Goal: Transaction & Acquisition: Register for event/course

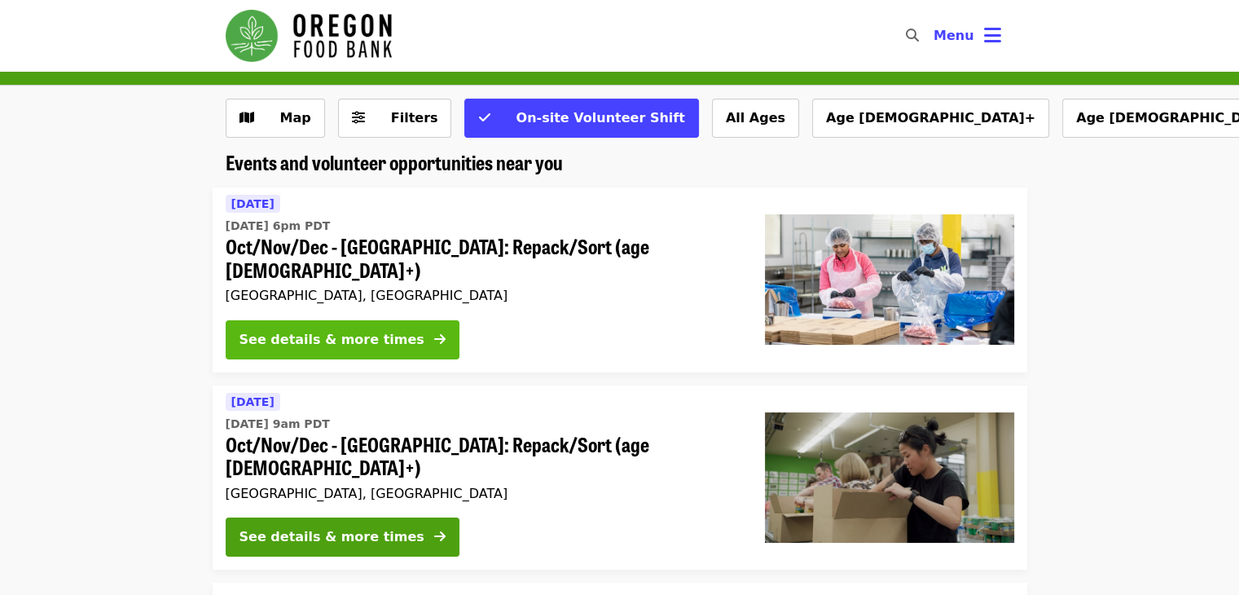
click at [390, 323] on button "See details & more times" at bounding box center [343, 339] width 234 height 39
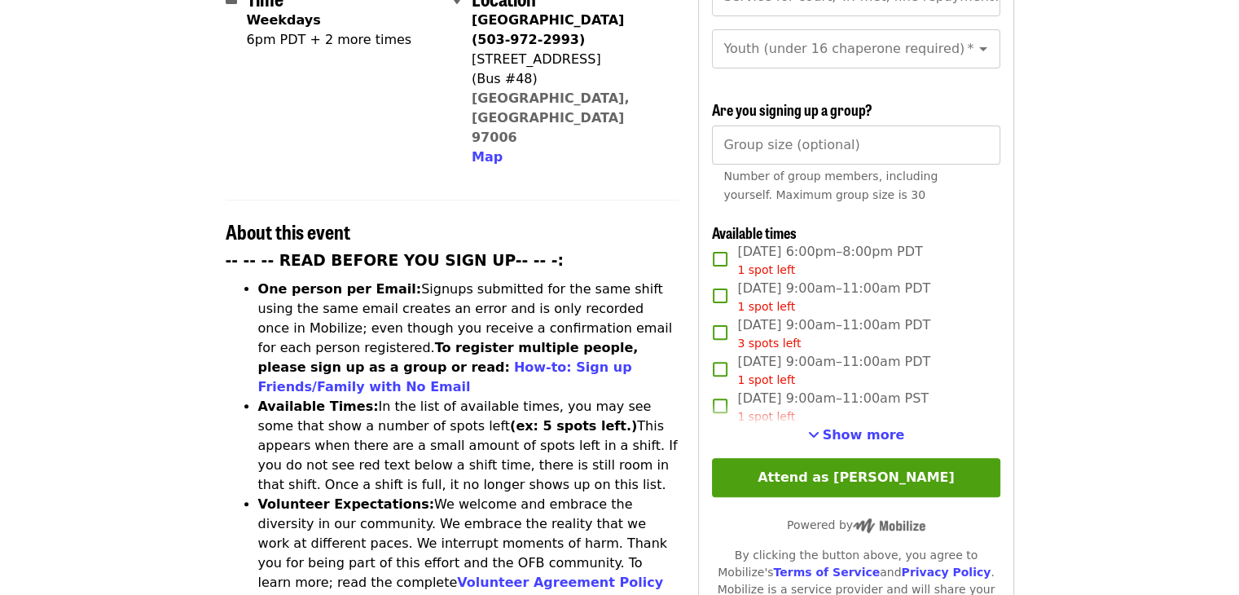
scroll to position [449, 0]
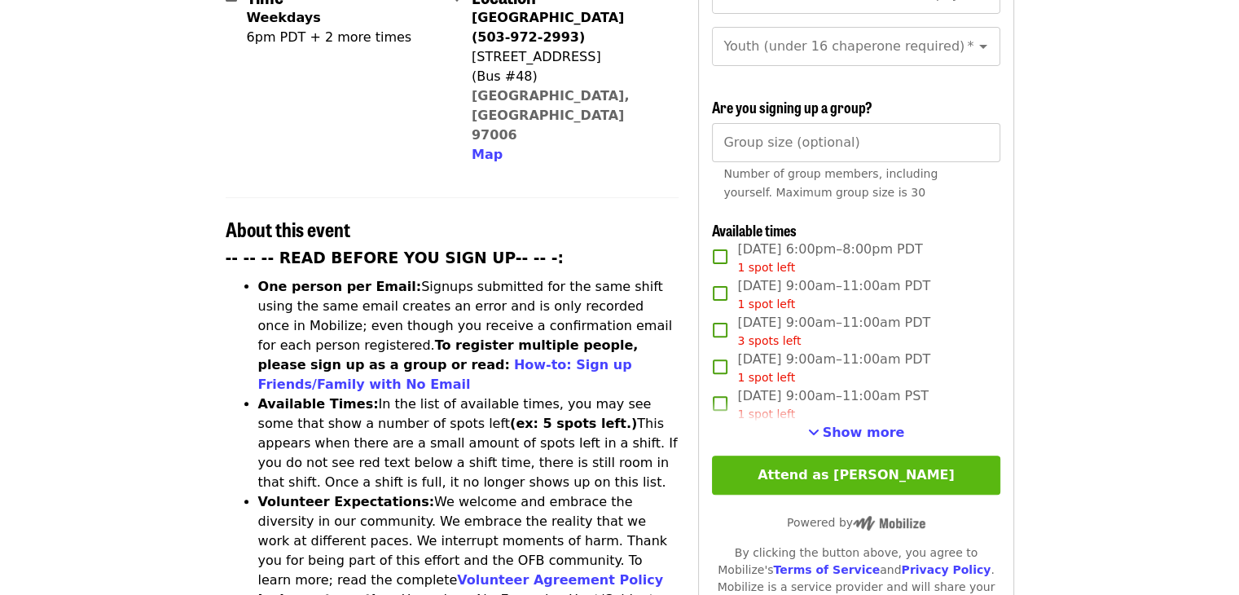
click at [928, 478] on button "Attend as [PERSON_NAME]" at bounding box center [856, 475] width 288 height 39
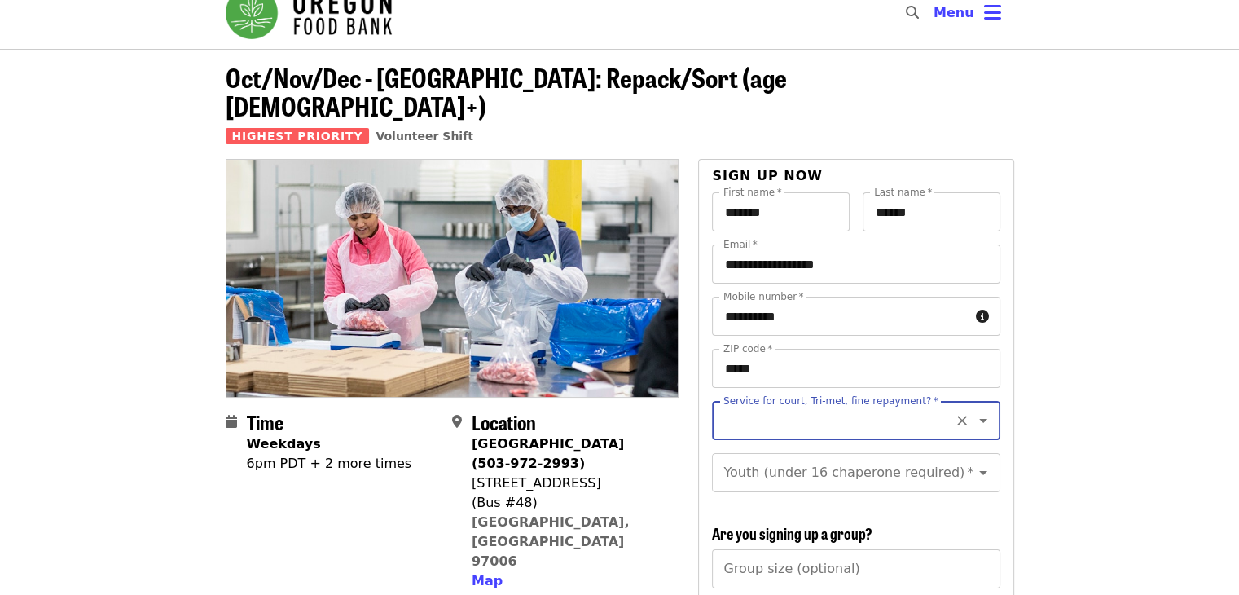
scroll to position [0, 0]
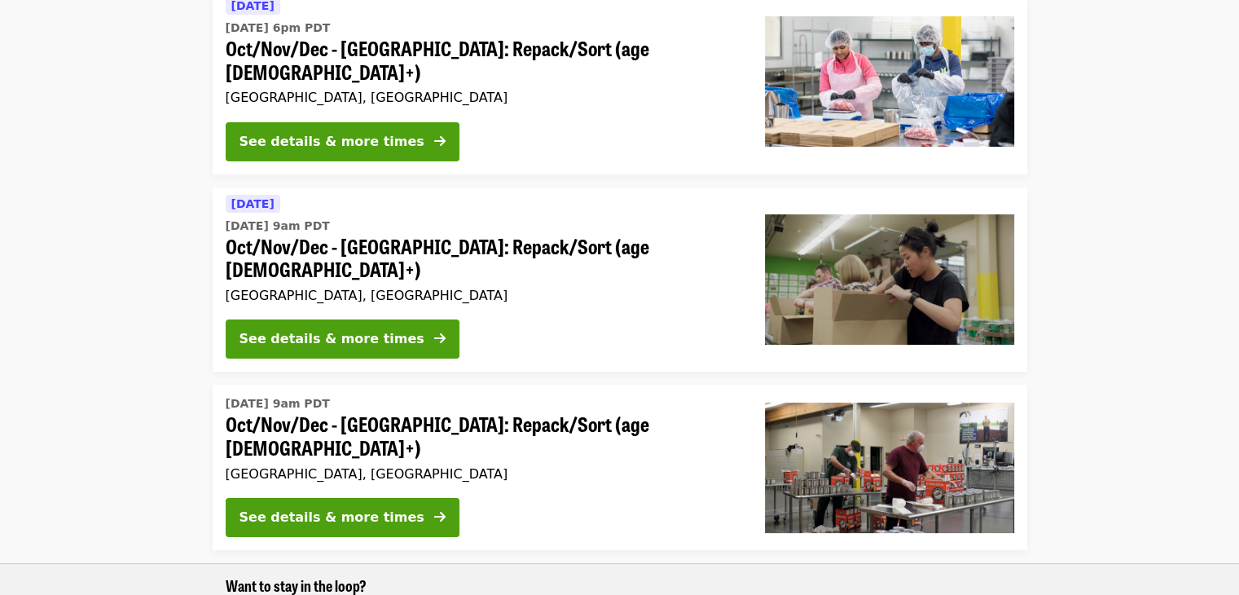
scroll to position [197, 0]
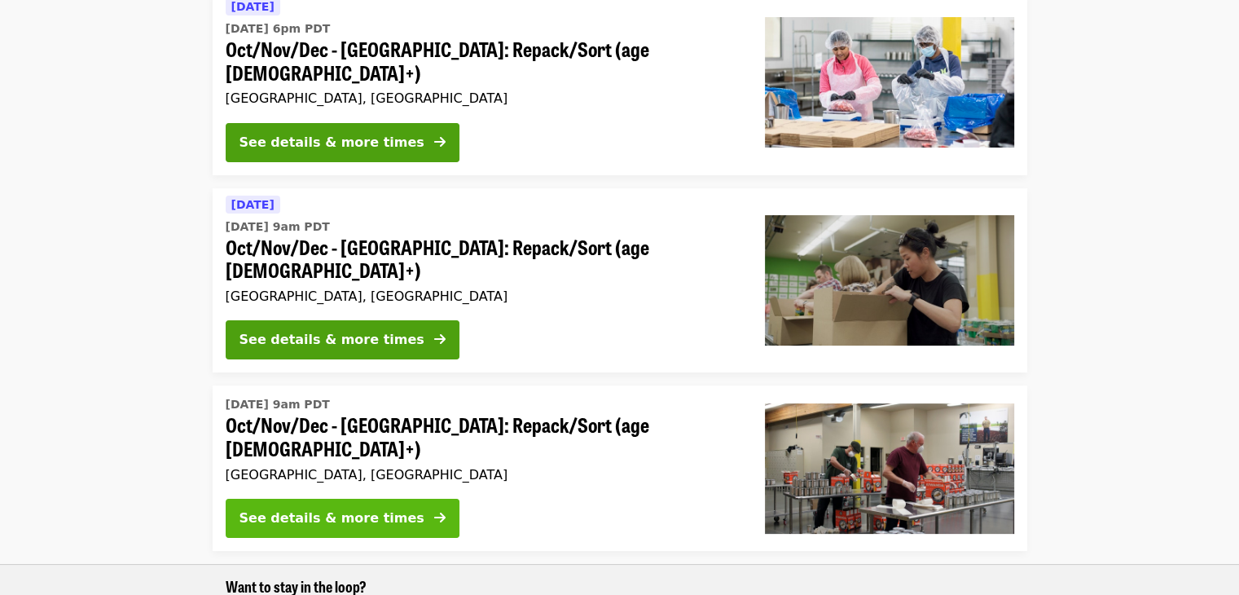
click at [326, 508] on div "See details & more times" at bounding box center [332, 518] width 185 height 20
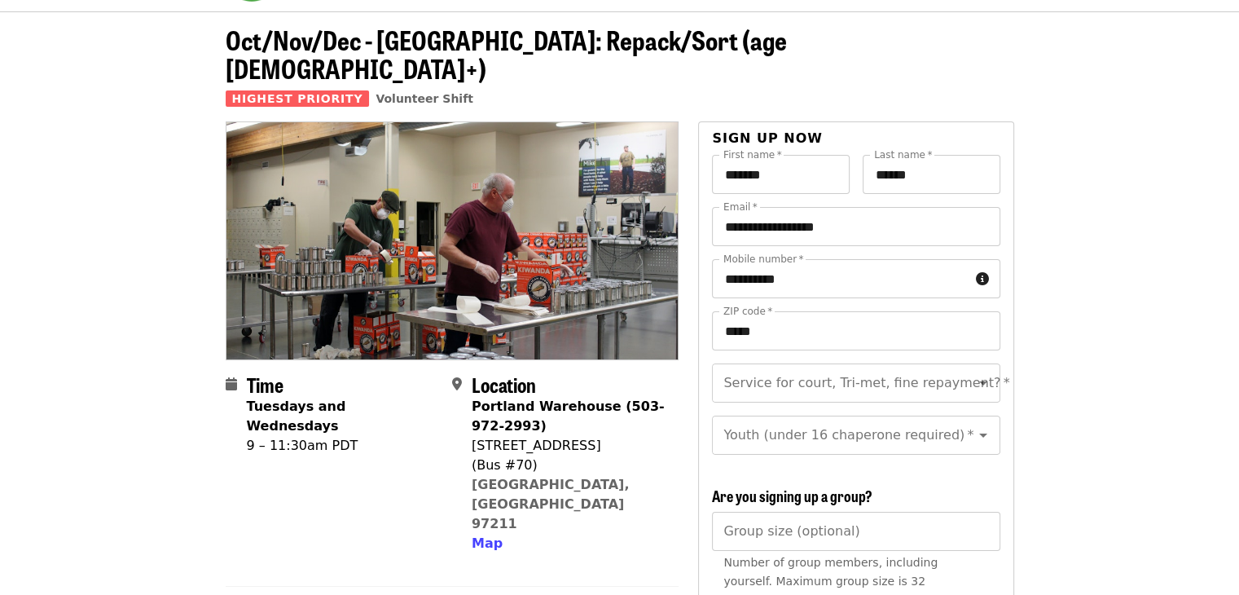
scroll to position [45, 0]
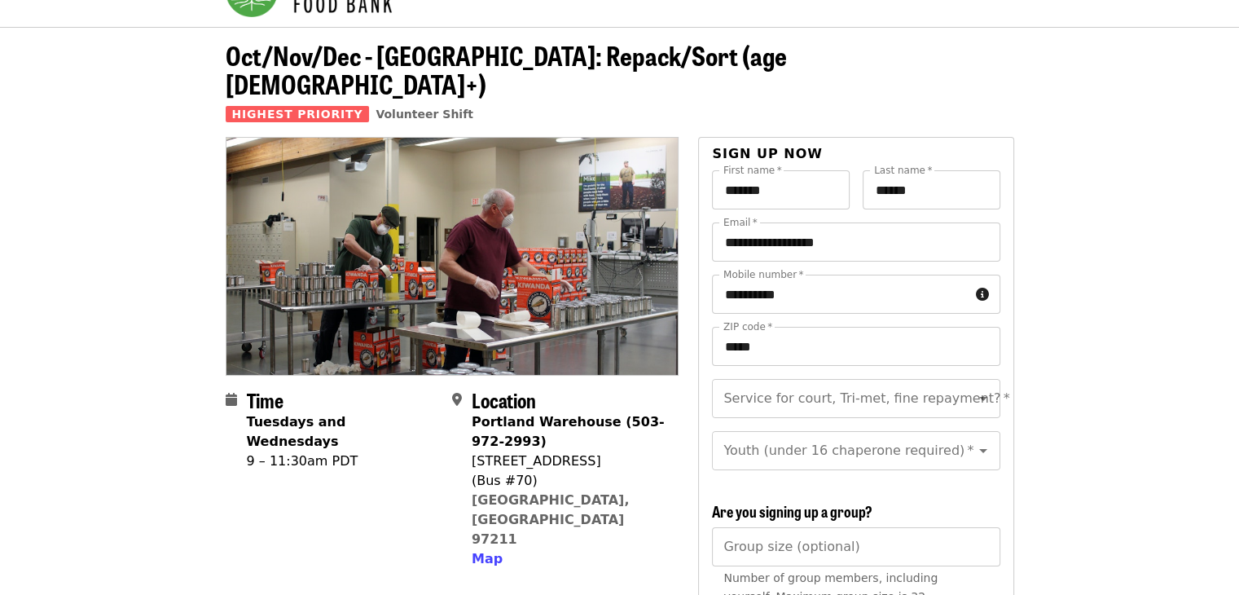
scroll to position [197, 0]
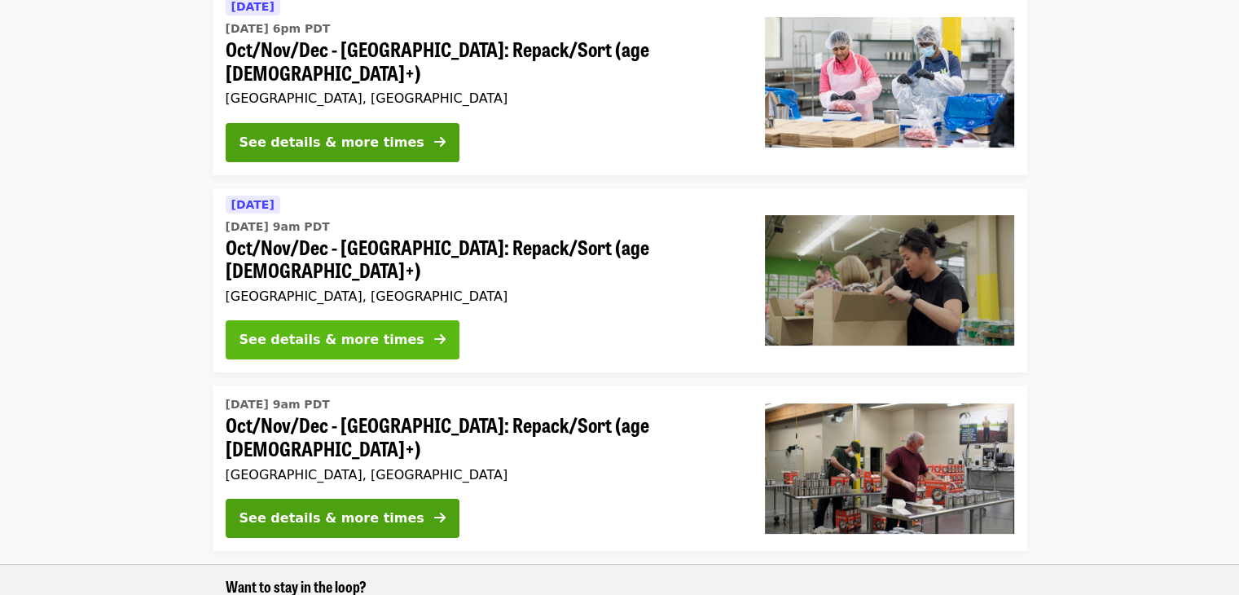
click at [311, 330] on div "See details & more times" at bounding box center [332, 340] width 185 height 20
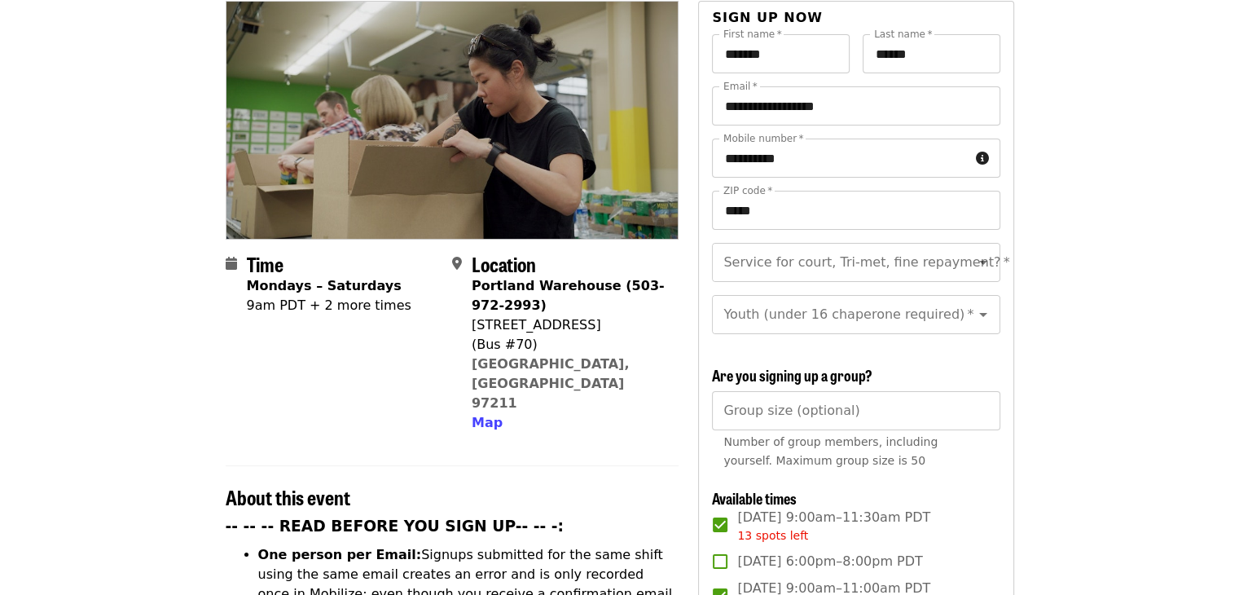
scroll to position [178, 0]
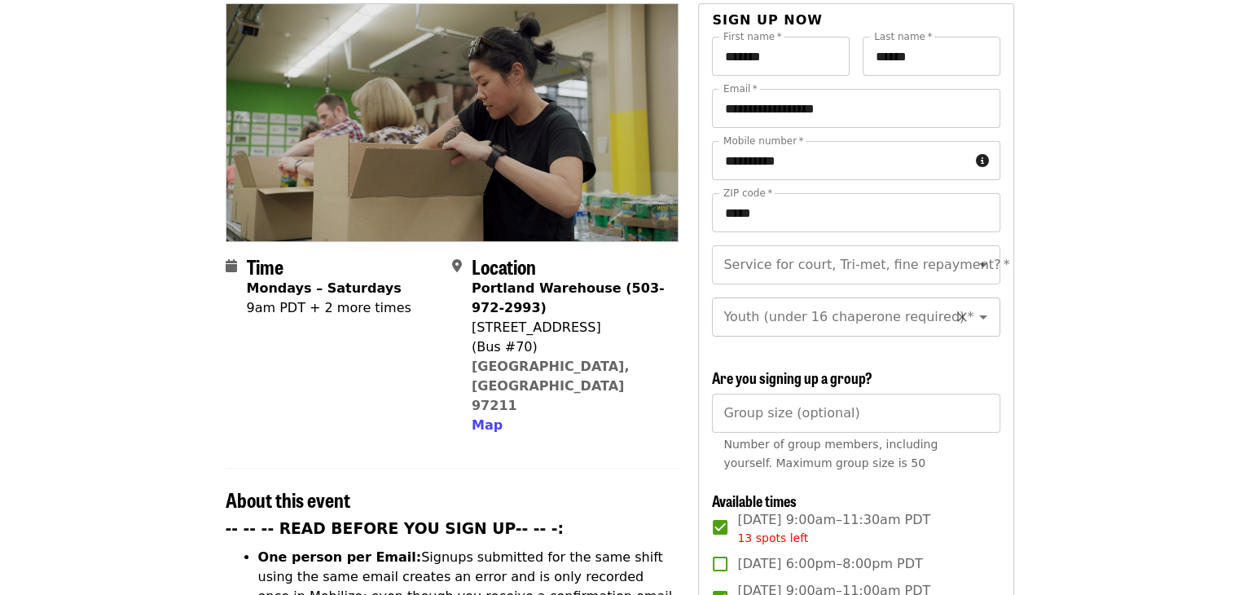
click at [856, 302] on input "Youth (under 16 chaperone required)   *" at bounding box center [836, 317] width 222 height 31
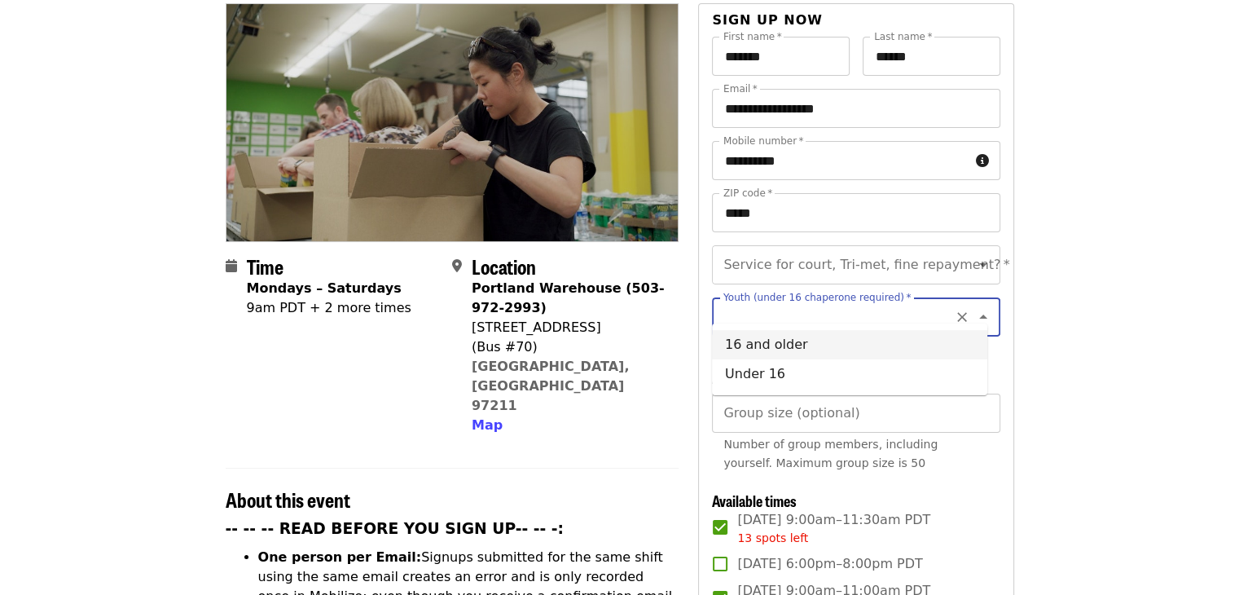
click at [835, 342] on li "16 and older" at bounding box center [849, 344] width 275 height 29
type input "**********"
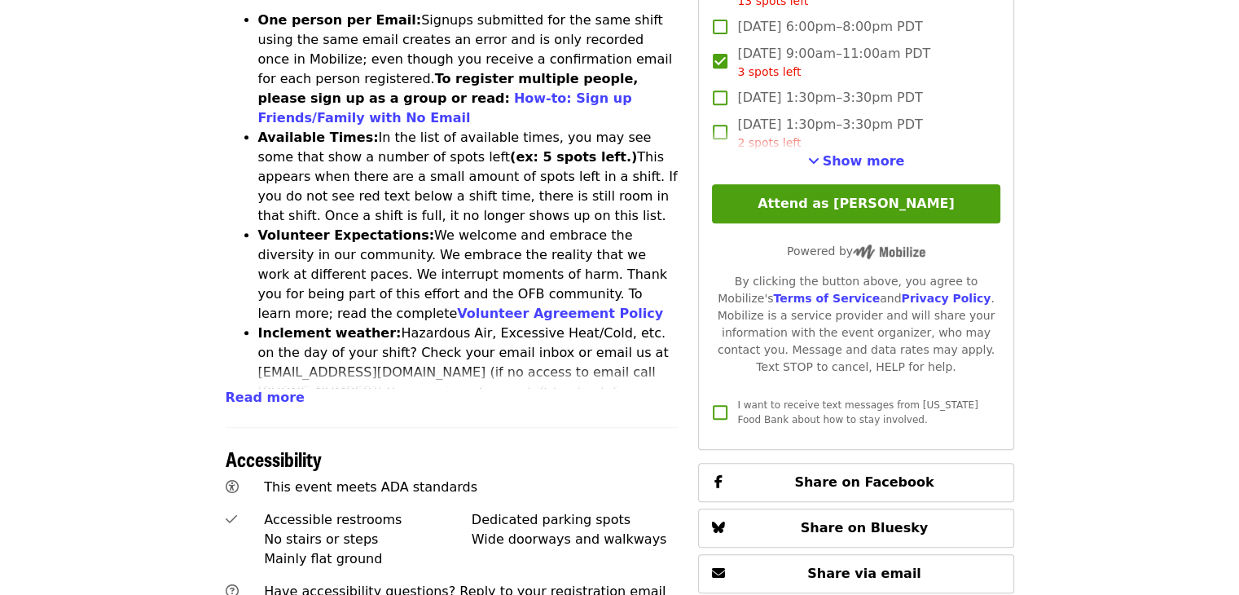
scroll to position [713, 0]
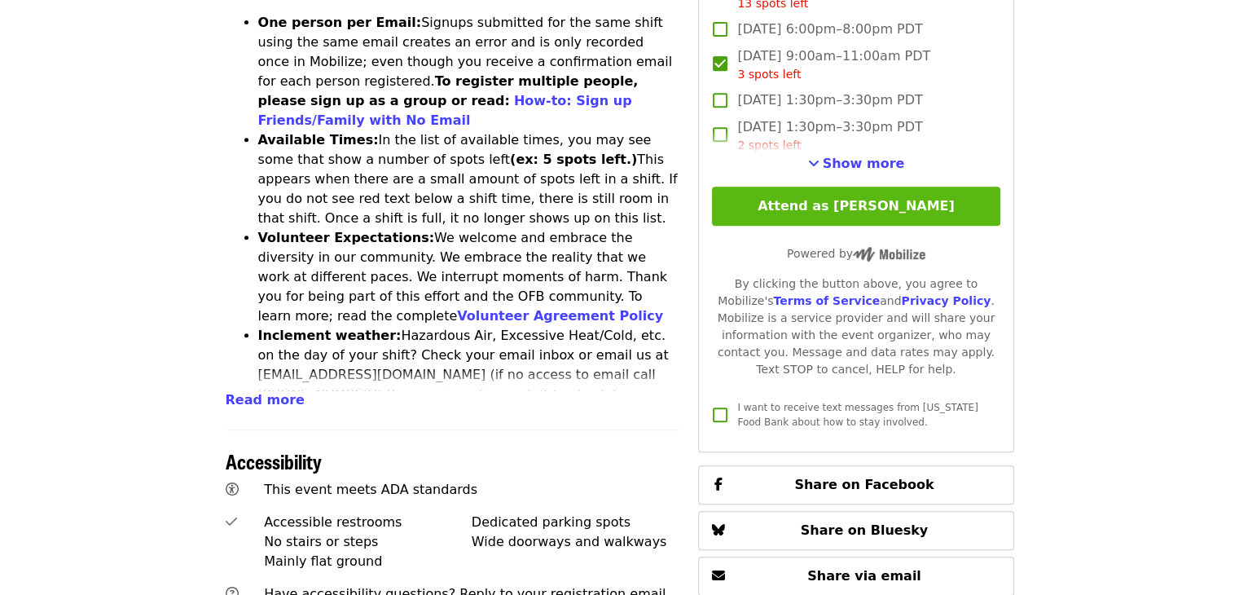
click at [804, 216] on button "Attend as [PERSON_NAME]" at bounding box center [856, 206] width 288 height 39
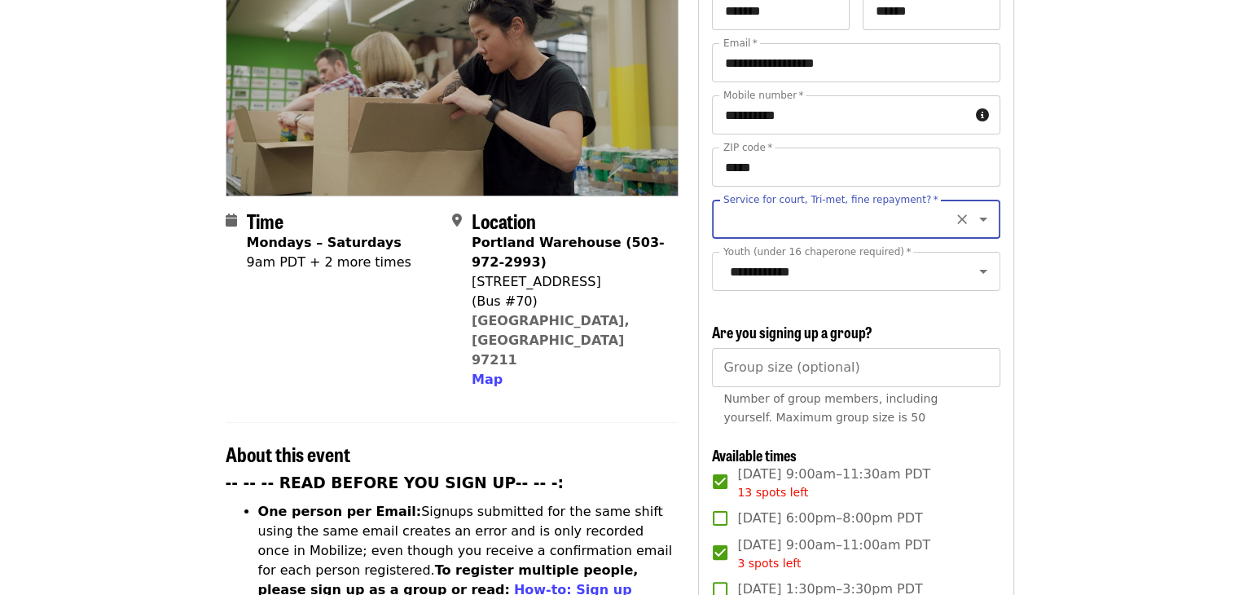
scroll to position [222, 0]
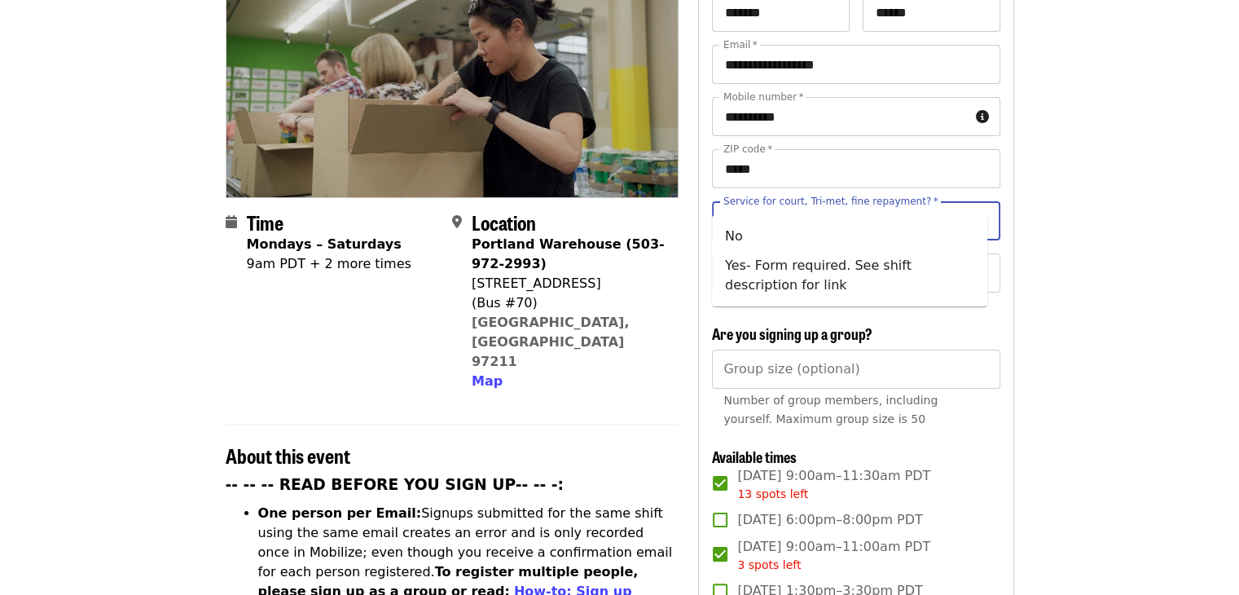
click at [829, 205] on input "Service for court, Tri-met, fine repayment?   *" at bounding box center [836, 220] width 222 height 31
click at [812, 243] on li "No" at bounding box center [849, 236] width 275 height 29
type input "**"
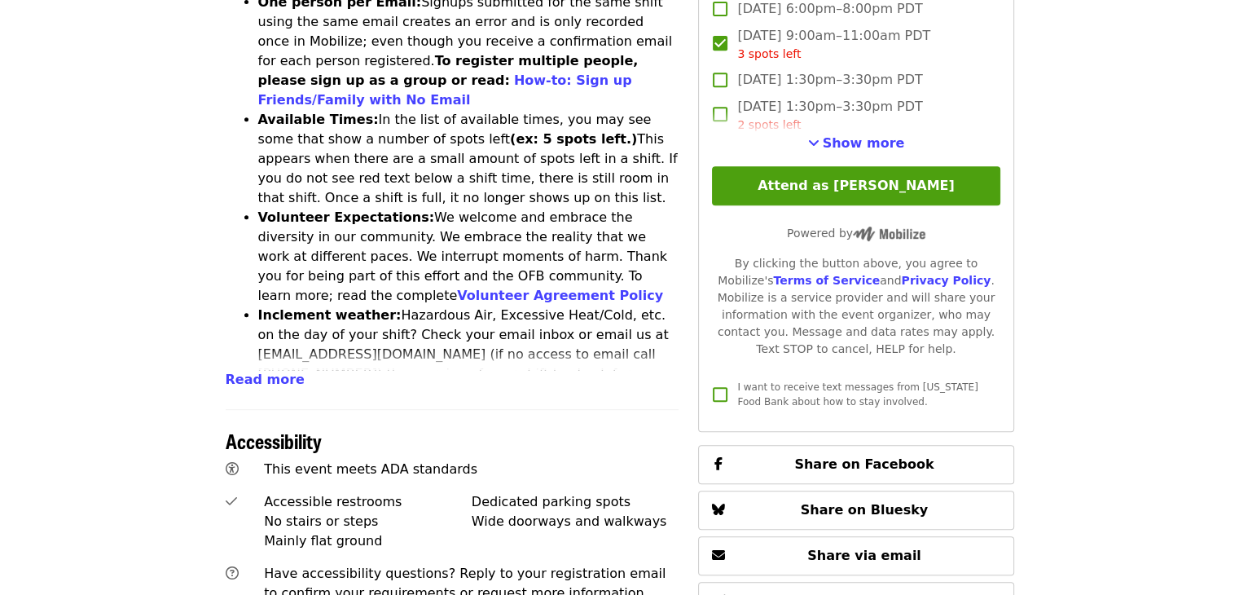
scroll to position [743, 0]
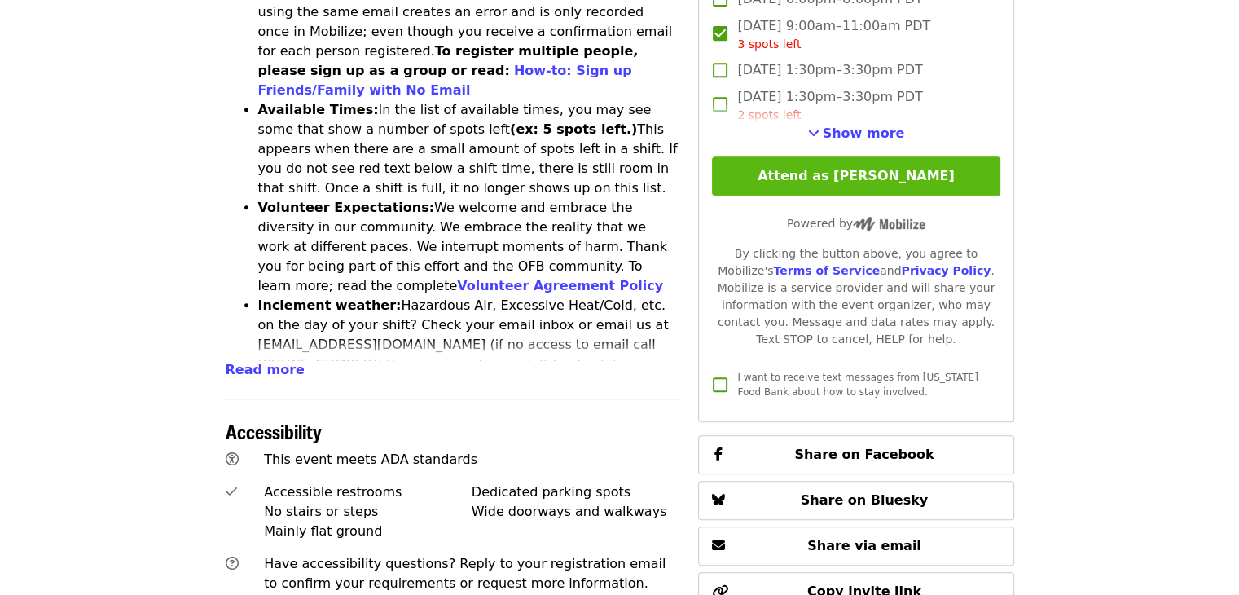
click at [809, 187] on button "Attend as [PERSON_NAME]" at bounding box center [856, 175] width 288 height 39
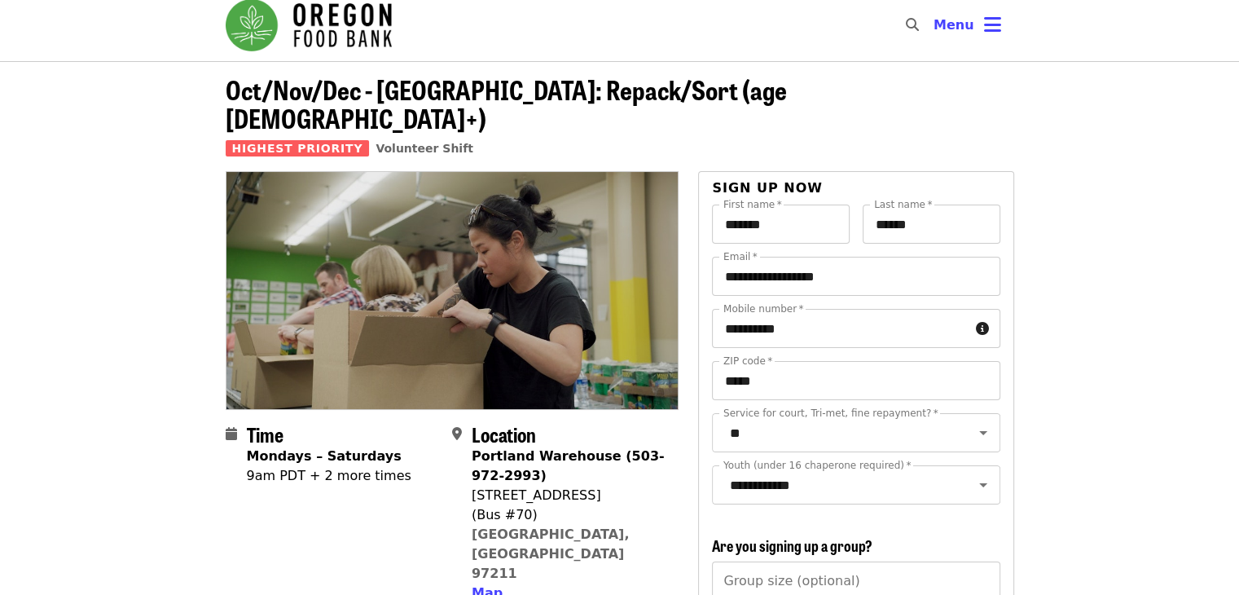
scroll to position [0, 0]
